Goal: Communication & Community: Share content

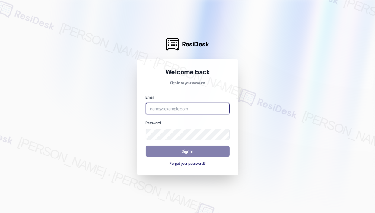
click at [197, 106] on input "email" at bounding box center [188, 109] width 84 height 12
type input "[EMAIL_ADDRESS][PERSON_NAME][DOMAIN_NAME]"
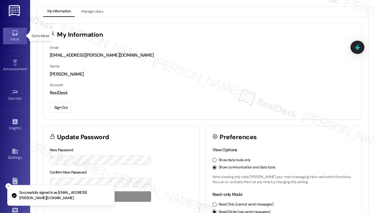
click at [18, 34] on link "Inbox" at bounding box center [15, 36] width 24 height 16
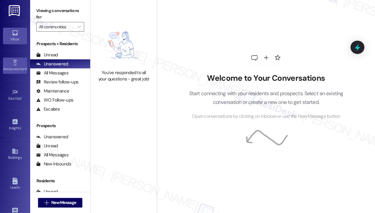
click at [15, 61] on icon at bounding box center [15, 63] width 4 height 6
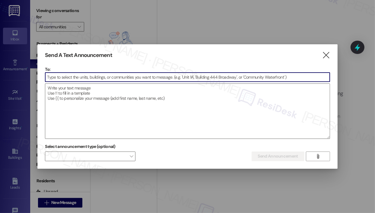
click at [82, 79] on input at bounding box center [187, 77] width 284 height 9
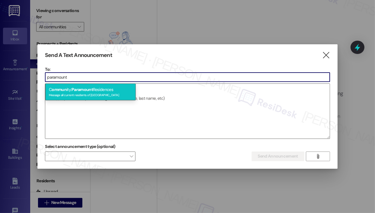
type input "paramount"
click at [85, 93] on div "Message all current residents of [GEOGRAPHIC_DATA]" at bounding box center [90, 94] width 83 height 5
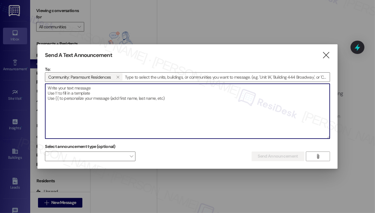
click at [85, 93] on textarea at bounding box center [187, 111] width 284 height 55
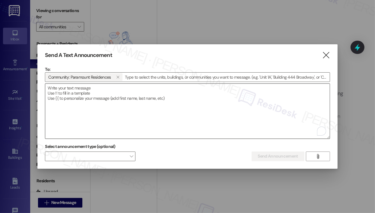
click at [297, 98] on textarea "To enrich screen reader interactions, please activate Accessibility in Grammarl…" at bounding box center [187, 111] width 284 height 55
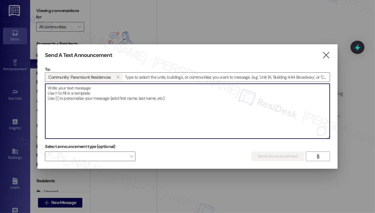
click at [104, 97] on textarea "To enrich screen reader interactions, please activate Accessibility in Grammarl…" at bounding box center [187, 111] width 284 height 55
paste textarea "Hi {{first_name}}, Please be advised that we will be pressure washing all carpo…"
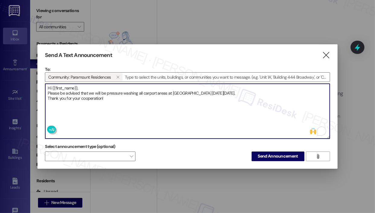
click at [112, 97] on textarea "Hi {{first_name}}, Please be advised that we will be pressure washing all carpo…" at bounding box center [187, 111] width 284 height 55
click at [197, 113] on textarea "Hi {{first_name}}, Please be advised that we will be pressure washing all carpo…" at bounding box center [187, 111] width 284 height 55
type textarea "Hi {{first_name}}, Please be advised that we will be pressure washing all carpo…"
click at [282, 156] on span "Send Announcement" at bounding box center [278, 156] width 40 height 6
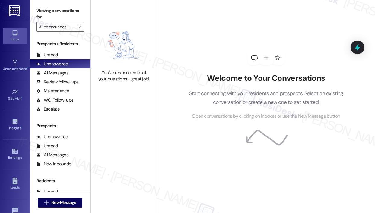
click at [132, 14] on div "You've responded to all your questions - great job!" at bounding box center [124, 53] width 66 height 107
click at [199, 41] on div "Welcome to Your Conversations Start connecting with your residents and prospect…" at bounding box center [266, 85] width 181 height 171
click at [202, 34] on div "Welcome to Your Conversations Start connecting with your residents and prospect…" at bounding box center [266, 85] width 181 height 171
click at [235, 1] on div "Welcome to Your Conversations Start connecting with your residents and prospect…" at bounding box center [266, 85] width 181 height 171
